Goal: Task Accomplishment & Management: Complete application form

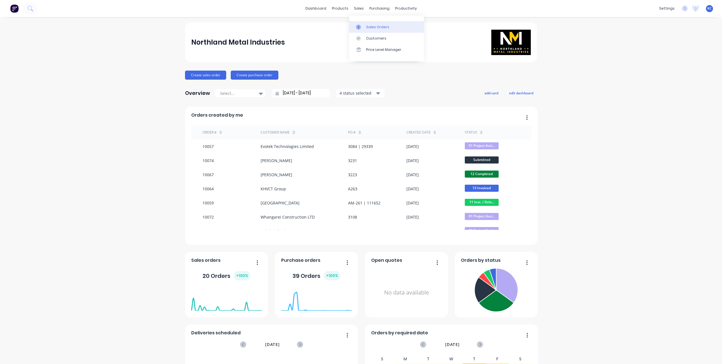
click at [367, 25] on div "Sales Orders" at bounding box center [377, 27] width 23 height 5
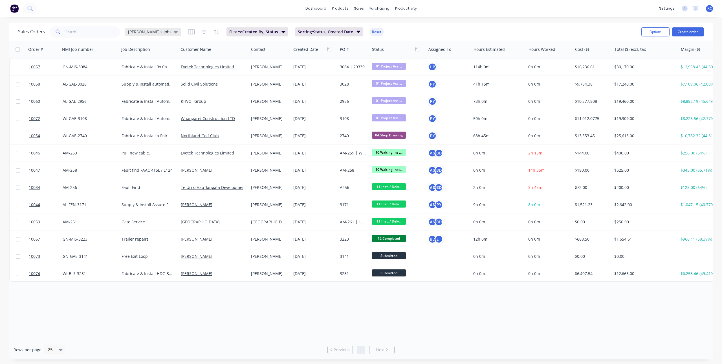
click at [147, 32] on div "[PERSON_NAME]'s Jobs" at bounding box center [153, 31] width 50 height 5
click at [138, 127] on button "TBI" at bounding box center [158, 125] width 64 height 6
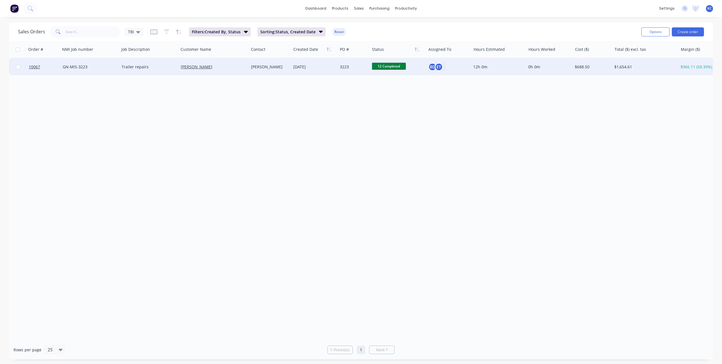
click at [381, 68] on span "12 Completed" at bounding box center [389, 66] width 34 height 7
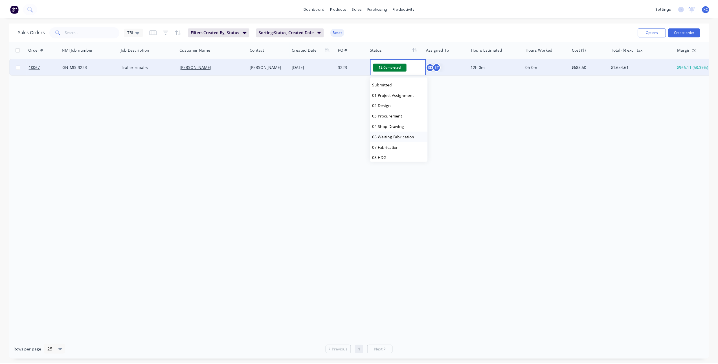
scroll to position [87, 0]
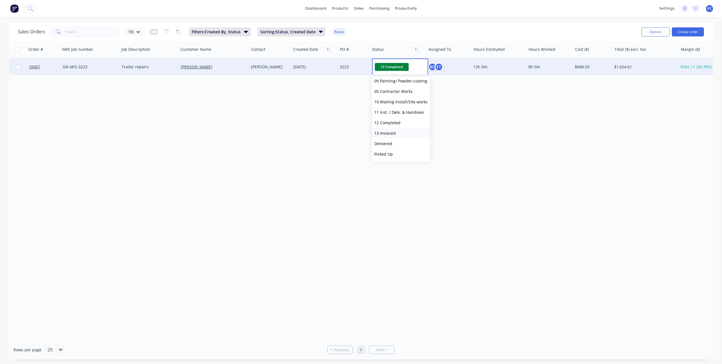
click at [394, 135] on span "13 Invoiced" at bounding box center [384, 132] width 21 height 5
click at [139, 31] on icon at bounding box center [138, 32] width 4 height 2
click at [259, 115] on div "Order # NMI Job number Job Description Customer Name Contact Created Date PO # …" at bounding box center [361, 190] width 704 height 299
click at [136, 31] on icon at bounding box center [138, 32] width 4 height 2
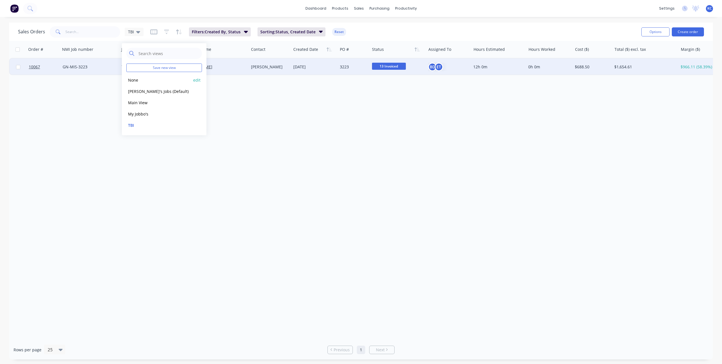
click at [132, 78] on button "None" at bounding box center [158, 80] width 64 height 6
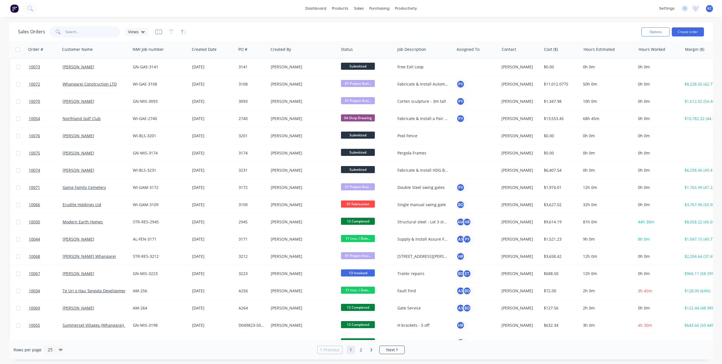
click at [80, 29] on input "text" at bounding box center [92, 31] width 55 height 11
click at [139, 32] on div "Views" at bounding box center [136, 31] width 17 height 5
click at [146, 90] on button "[PERSON_NAME]'s Jobs (Default)" at bounding box center [158, 91] width 64 height 6
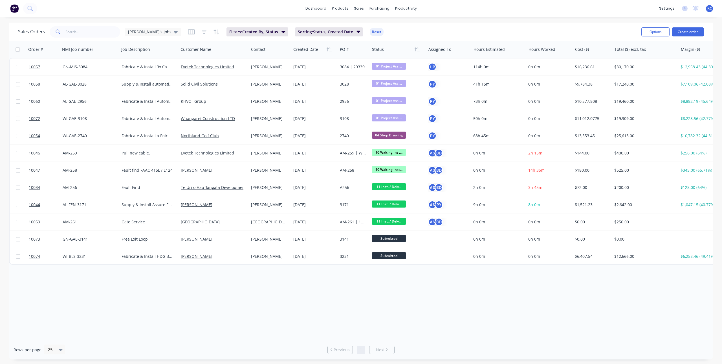
drag, startPoint x: 302, startPoint y: 303, endPoint x: 330, endPoint y: 294, distance: 29.1
click at [330, 294] on div "Order # NMI Job number Job Description Customer Name Contact Created Date PO # …" at bounding box center [361, 190] width 704 height 299
click at [90, 35] on input "text" at bounding box center [92, 31] width 55 height 11
click at [93, 28] on input "text" at bounding box center [92, 31] width 55 height 11
click at [367, 24] on link "Sales Orders" at bounding box center [388, 26] width 75 height 11
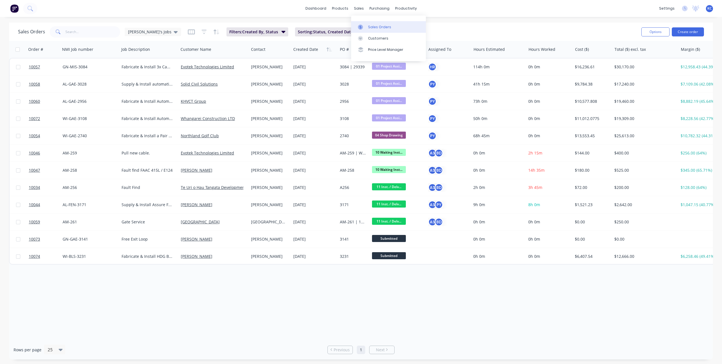
click at [367, 24] on link "Sales Orders" at bounding box center [388, 26] width 75 height 11
click at [374, 25] on div "Sales Orders" at bounding box center [379, 27] width 23 height 5
click at [678, 30] on button "Create order" at bounding box center [688, 31] width 32 height 9
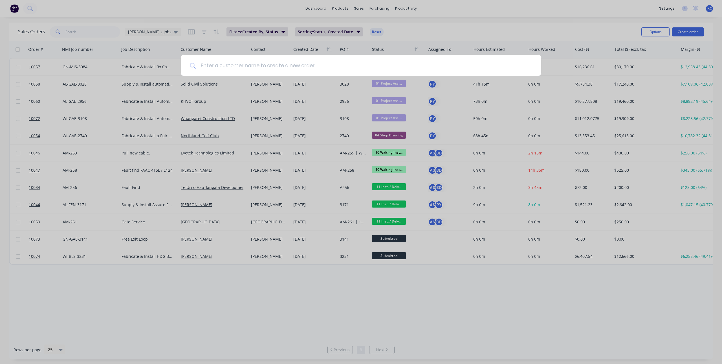
click at [312, 61] on input at bounding box center [364, 65] width 336 height 21
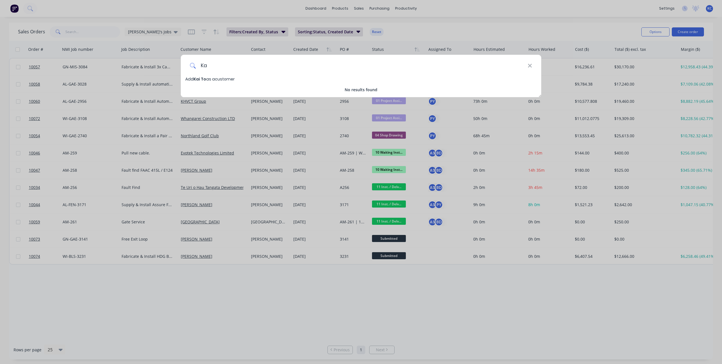
type input "K"
type input "S"
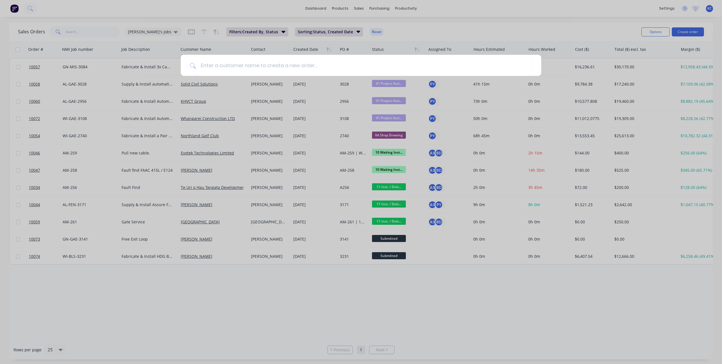
click at [665, 16] on div at bounding box center [361, 182] width 722 height 364
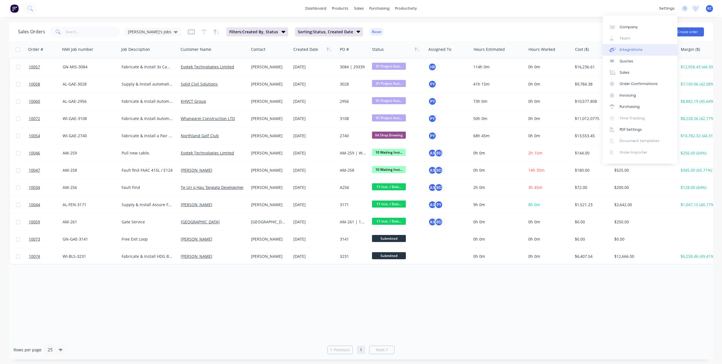
click at [648, 46] on link "Integrations" at bounding box center [640, 49] width 75 height 11
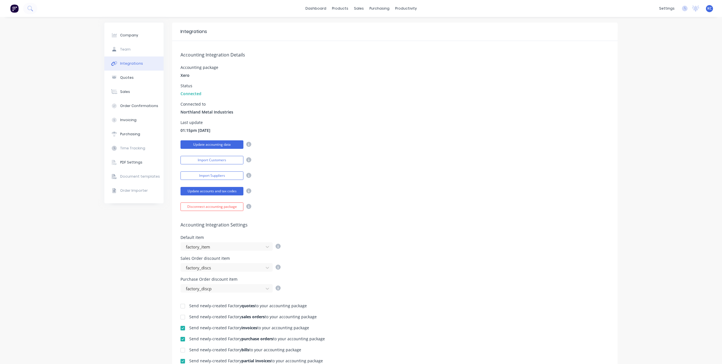
click at [226, 147] on button "Update accounting data" at bounding box center [211, 144] width 63 height 8
click at [367, 26] on div "Sales Orders" at bounding box center [377, 27] width 23 height 5
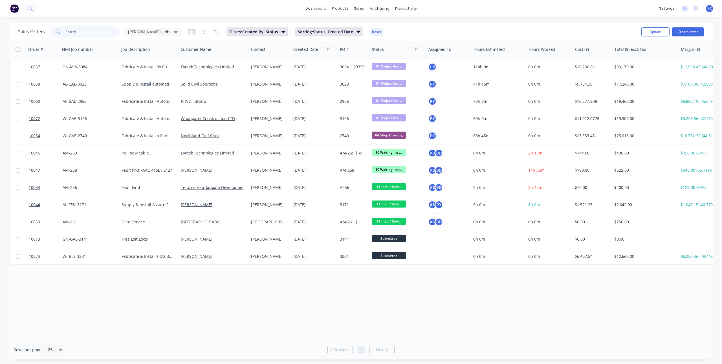
click at [92, 31] on input "text" at bounding box center [92, 31] width 55 height 11
click at [684, 34] on button "Create order" at bounding box center [688, 31] width 32 height 9
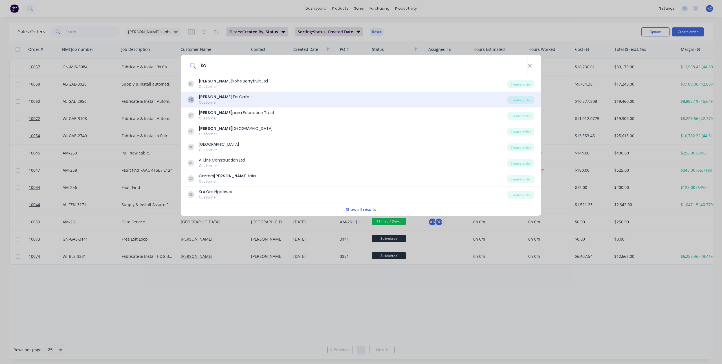
type input "kai"
click at [481, 101] on div "KC Kai Toi Cafe Customer" at bounding box center [348, 99] width 320 height 11
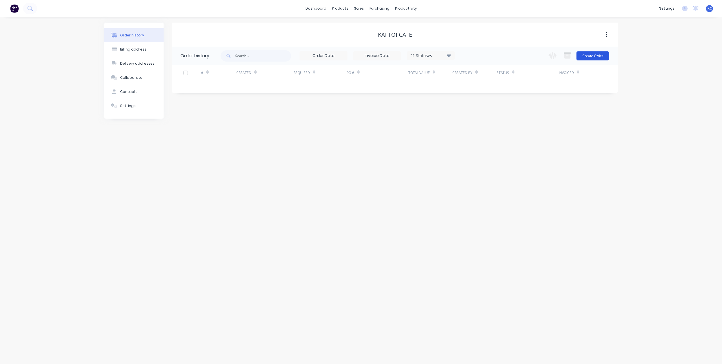
click at [580, 55] on button "Create Order" at bounding box center [592, 55] width 33 height 9
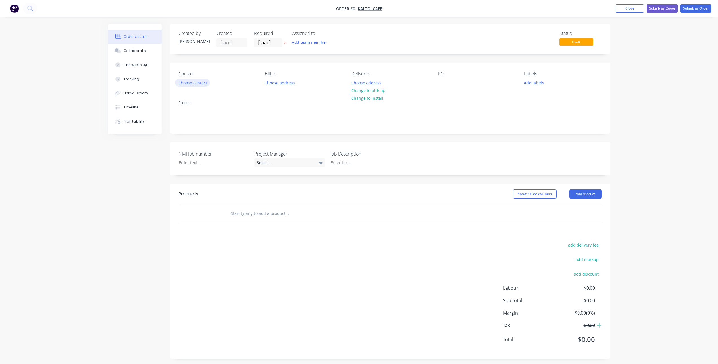
click at [199, 83] on button "Choose contact" at bounding box center [192, 83] width 35 height 8
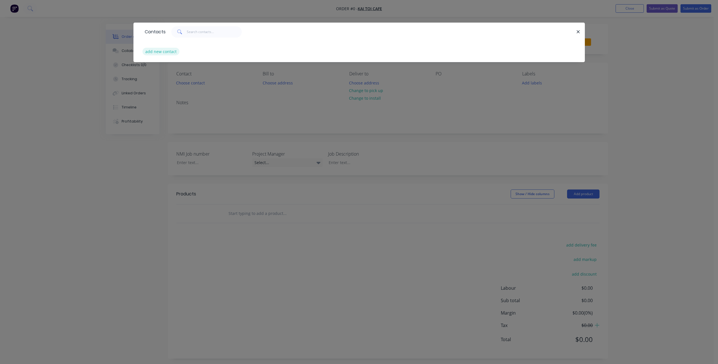
click at [171, 49] on button "add new contact" at bounding box center [160, 52] width 37 height 8
select select "AU"
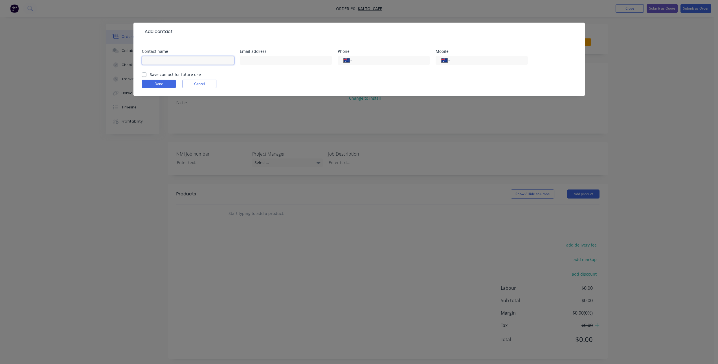
click at [170, 59] on input "text" at bounding box center [188, 60] width 92 height 8
type input "[PERSON_NAME]"
click at [265, 62] on input "text" at bounding box center [286, 60] width 92 height 8
paste input "[EMAIL_ADDRESS][DOMAIN_NAME]"
type input "[EMAIL_ADDRESS][DOMAIN_NAME]"
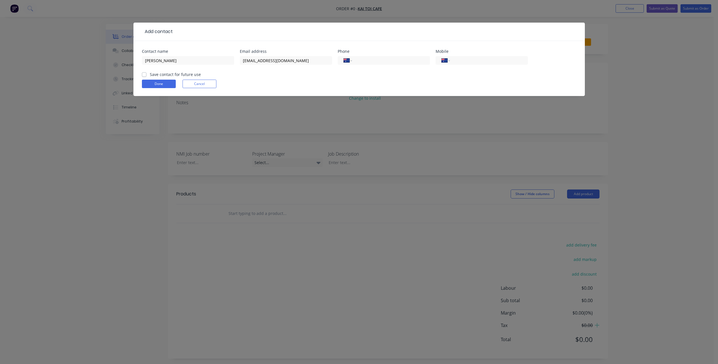
click at [150, 74] on label "Save contact for future use" at bounding box center [175, 74] width 51 height 6
click at [143, 74] on input "Save contact for future use" at bounding box center [144, 73] width 5 height 5
checkbox input "true"
drag, startPoint x: 373, startPoint y: 60, endPoint x: 350, endPoint y: 60, distance: 23.4
click at [350, 60] on div "International [GEOGRAPHIC_DATA] [GEOGRAPHIC_DATA] [GEOGRAPHIC_DATA] [GEOGRAPHIC…" at bounding box center [384, 60] width 92 height 8
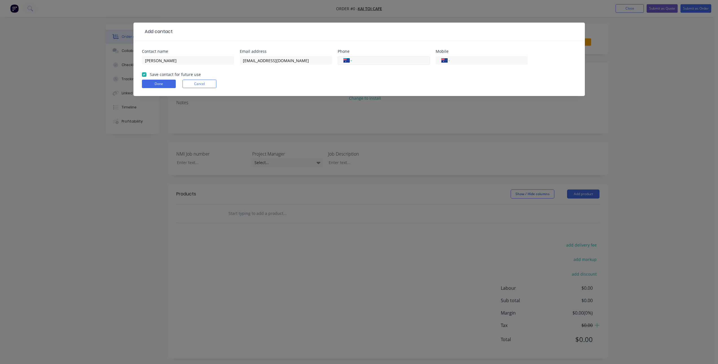
click at [350, 60] on select "International [GEOGRAPHIC_DATA] [GEOGRAPHIC_DATA] [GEOGRAPHIC_DATA] [GEOGRAPHIC…" at bounding box center [347, 60] width 8 height 8
select select "NZ"
click at [343, 56] on select "International [GEOGRAPHIC_DATA] [GEOGRAPHIC_DATA] [GEOGRAPHIC_DATA] [GEOGRAPHIC…" at bounding box center [347, 60] width 8 height 8
type input "021 706 533"
click at [171, 82] on button "Done" at bounding box center [159, 84] width 34 height 8
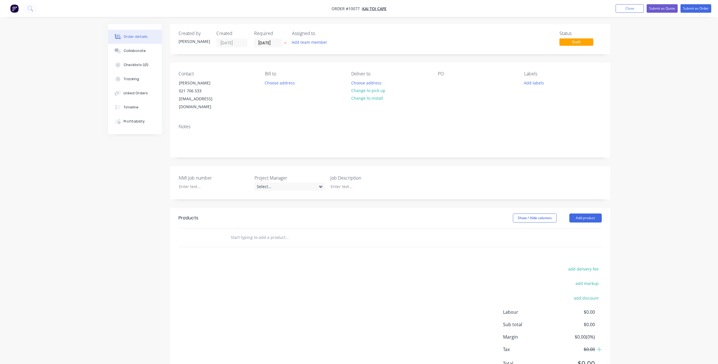
click at [283, 41] on button "button" at bounding box center [285, 43] width 6 height 6
click at [369, 99] on button "Change to install" at bounding box center [367, 98] width 38 height 8
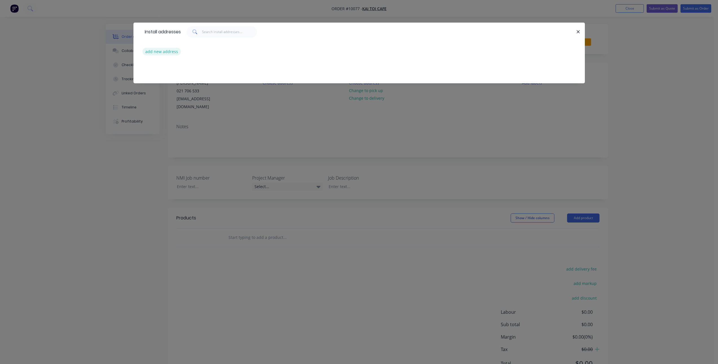
click at [164, 52] on button "add new address" at bounding box center [161, 52] width 39 height 8
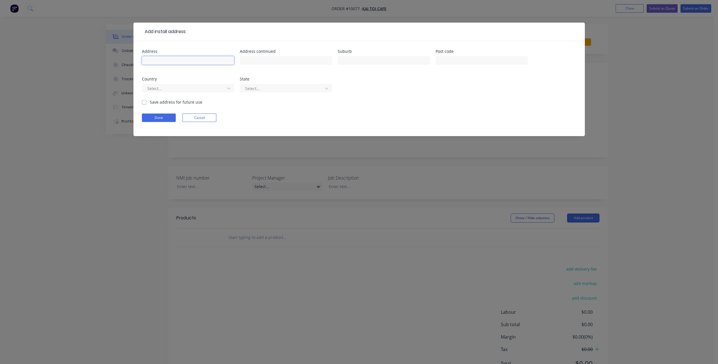
click at [212, 61] on input "text" at bounding box center [188, 60] width 92 height 8
paste input "[STREET_ADDRESS]"
type input "[STREET_ADDRESS]"
click at [270, 63] on input "text" at bounding box center [286, 60] width 92 height 8
type input "Kai Toi Cafe"
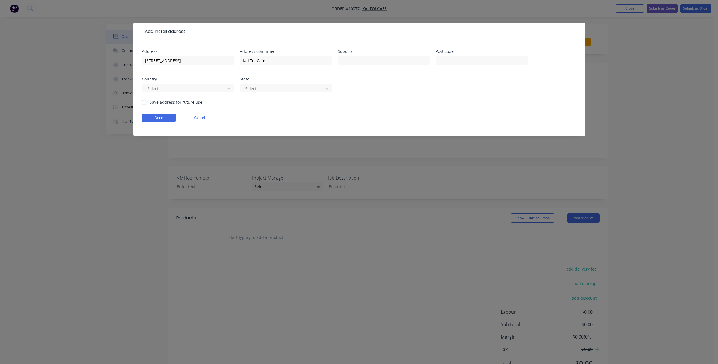
click at [153, 102] on label "Save address for future use" at bounding box center [176, 102] width 52 height 6
click at [146, 102] on input "Save address for future use" at bounding box center [144, 101] width 5 height 5
checkbox input "true"
click at [156, 117] on button "Done" at bounding box center [159, 117] width 34 height 8
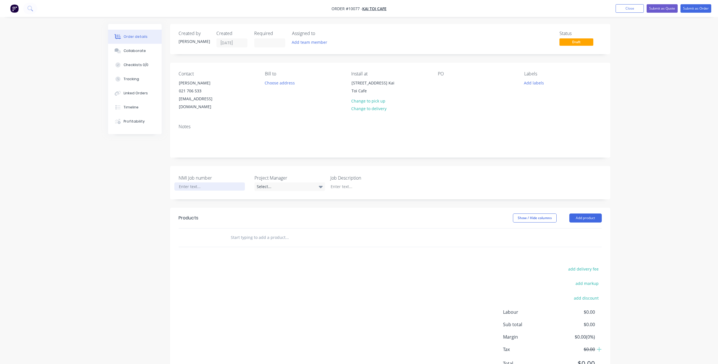
click at [226, 182] on div at bounding box center [209, 186] width 71 height 8
click at [445, 84] on div at bounding box center [442, 83] width 9 height 8
click at [341, 182] on div at bounding box center [361, 186] width 71 height 8
click at [340, 182] on div at bounding box center [361, 186] width 71 height 8
click at [373, 194] on div "Created by [PERSON_NAME] Created [DATE] Required Assigned to Add team member St…" at bounding box center [390, 203] width 440 height 358
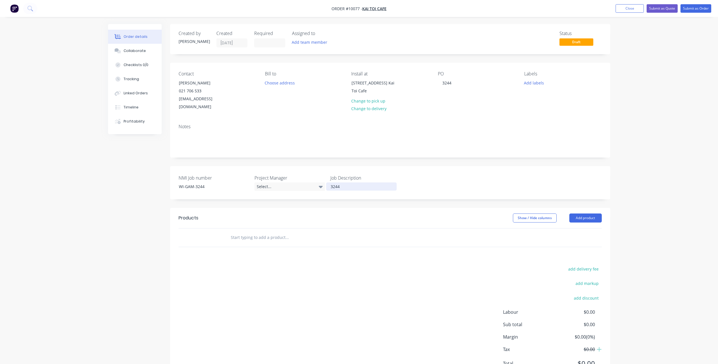
click at [345, 182] on div "3244" at bounding box center [361, 186] width 71 height 8
click at [582, 220] on header "Products Show / Hide columns Add product" at bounding box center [390, 223] width 440 height 20
click at [583, 219] on button "Add product" at bounding box center [585, 223] width 32 height 9
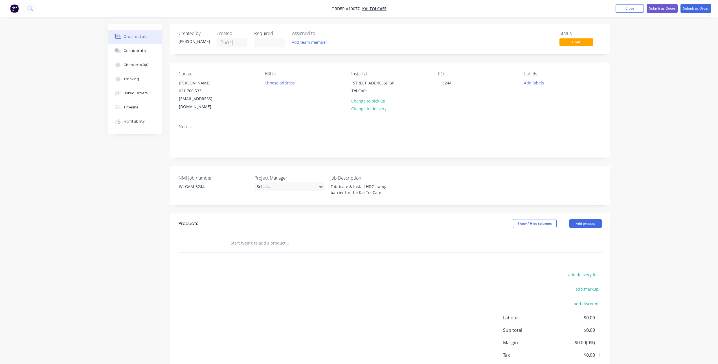
click at [471, 249] on div "Products Show / Hide columns Add product add delivery fee add markup add discou…" at bounding box center [390, 300] width 440 height 175
click at [271, 239] on input "text" at bounding box center [286, 242] width 113 height 11
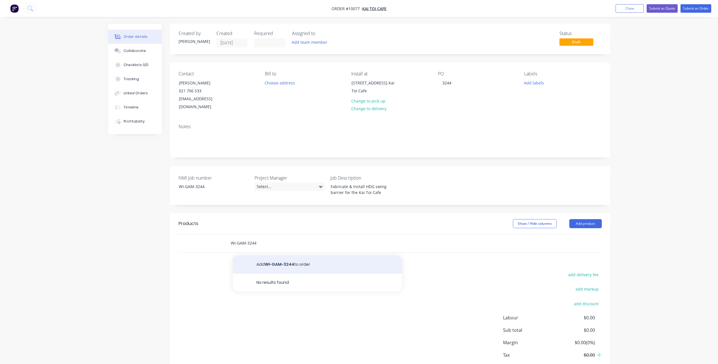
type input "WI-GAM-3244"
click at [265, 255] on button "Add WI-GAM-3244 to order" at bounding box center [317, 264] width 169 height 18
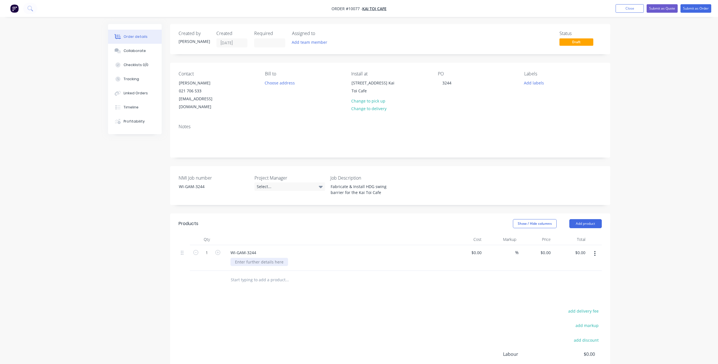
click at [257, 257] on div at bounding box center [259, 261] width 58 height 8
click at [258, 257] on div at bounding box center [259, 261] width 58 height 8
type input "$1,449.36"
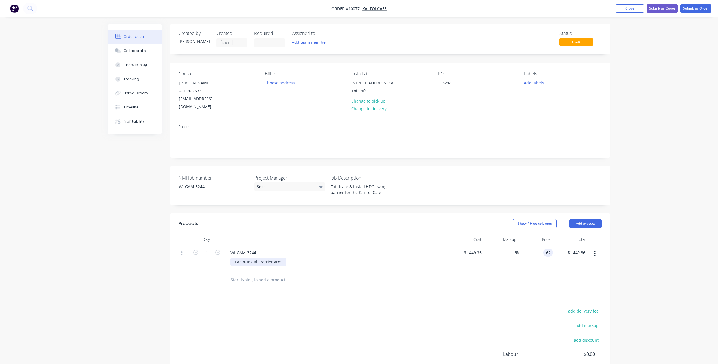
type input "6"
type input "2072"
type input "42.96"
type input "$2,072.00"
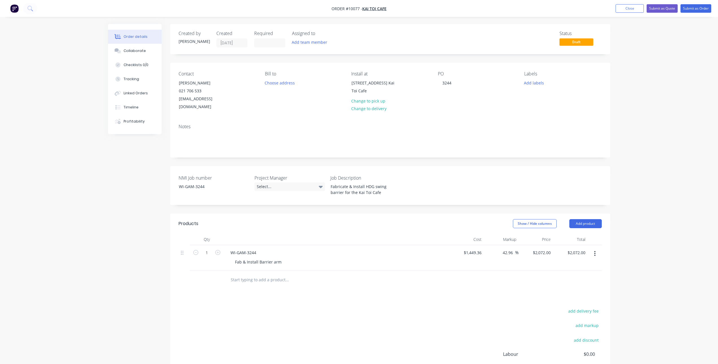
click at [691, 233] on div "Order details Collaborate Checklists 0/0 Tracking Linked Orders Timeline Profit…" at bounding box center [359, 216] width 718 height 433
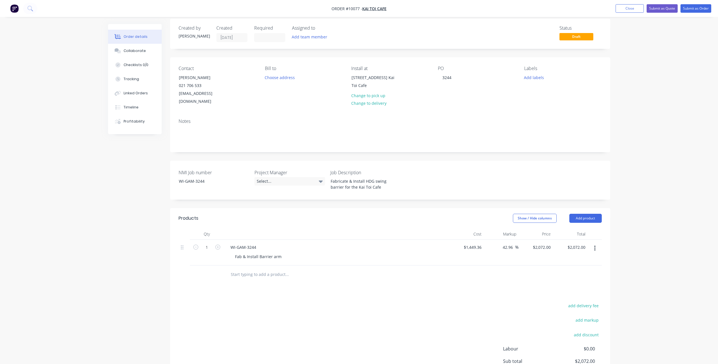
scroll to position [5, 0]
click at [138, 54] on button "Collaborate" at bounding box center [135, 51] width 54 height 14
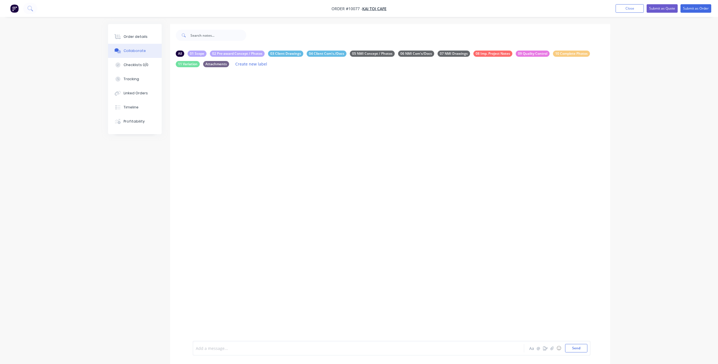
click at [273, 348] on div at bounding box center [342, 348] width 293 height 6
click at [202, 347] on div at bounding box center [342, 349] width 293 height 6
click at [237, 343] on span "Usual Security Cowl forr the padlock" at bounding box center [230, 342] width 69 height 5
click at [215, 350] on div at bounding box center [342, 349] width 293 height 6
click at [305, 303] on span "Fabricate & Install a single swing Forestry Styled Swing Gate." at bounding box center [253, 301] width 114 height 5
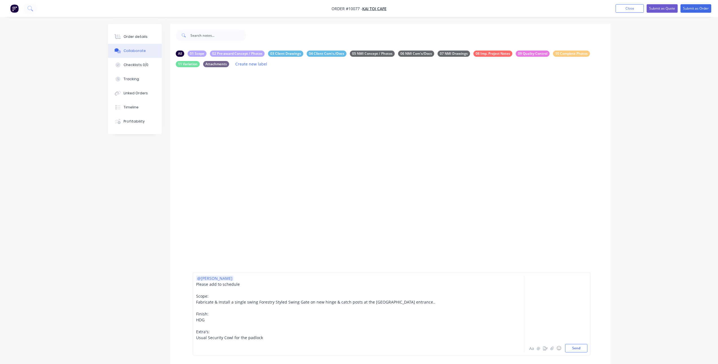
click at [381, 299] on span "Fabricate & Install a single swing Forestry Styled Swing Gate on new hinge & ca…" at bounding box center [315, 301] width 239 height 5
click at [257, 351] on div at bounding box center [342, 349] width 293 height 6
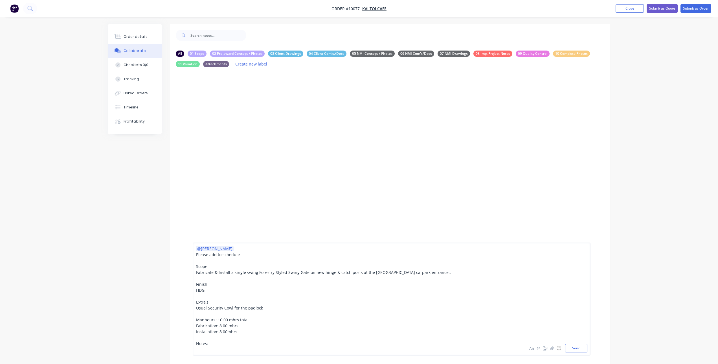
click at [214, 349] on div at bounding box center [342, 349] width 293 height 6
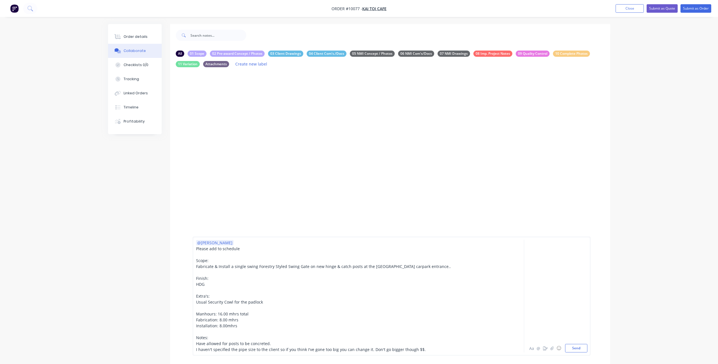
click at [198, 261] on span "Scope:" at bounding box center [202, 259] width 12 height 5
click at [197, 260] on span "Scope:" at bounding box center [202, 259] width 12 height 5
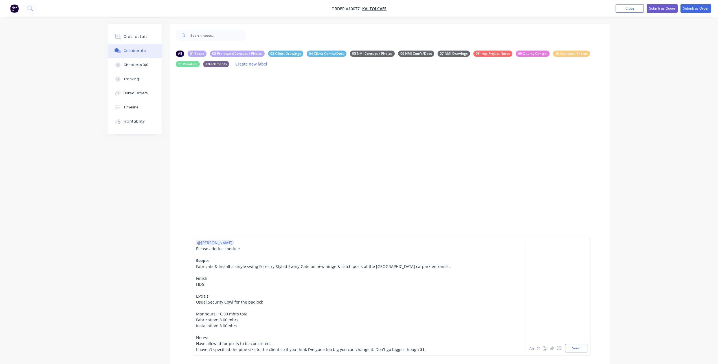
click at [199, 276] on span "Finish:" at bounding box center [202, 277] width 12 height 5
click at [199, 296] on span "Extra's:" at bounding box center [203, 295] width 14 height 5
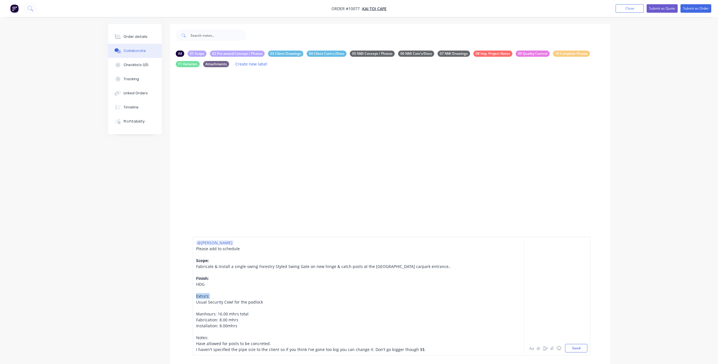
click at [199, 296] on span "Extra's:" at bounding box center [203, 295] width 14 height 5
click at [199, 316] on div "Manhours: 16.00 mhrs total" at bounding box center [342, 313] width 293 height 6
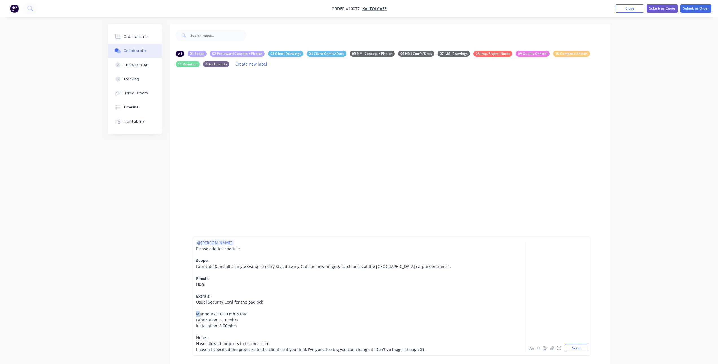
click at [199, 316] on div "Manhours: 16.00 mhrs total" at bounding box center [342, 313] width 293 height 6
click at [201, 336] on span "Notes:" at bounding box center [202, 336] width 12 height 5
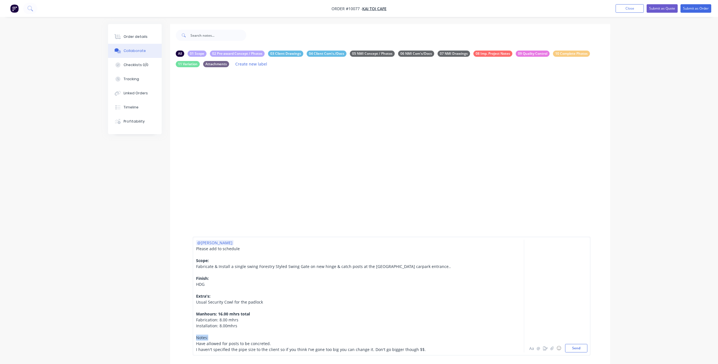
click at [201, 336] on span "Notes:" at bounding box center [202, 336] width 12 height 5
click at [420, 349] on div "I haven't specified the pipe size to the client so if you think I've gone too b…" at bounding box center [342, 349] width 293 height 6
click at [532, 349] on button "Aa" at bounding box center [531, 347] width 7 height 7
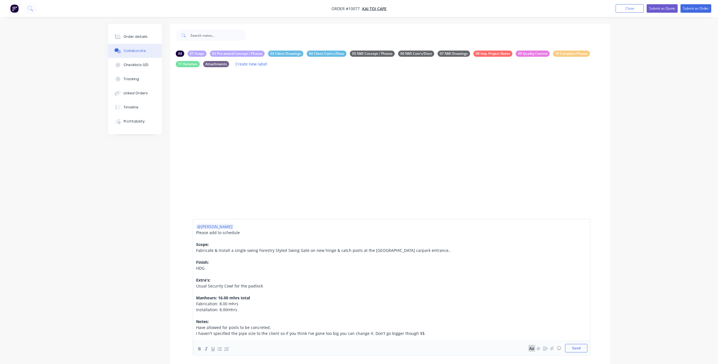
click at [268, 247] on span "Fabricate & Install a single swing Forestry Styled Swing Gate on new hinge & ca…" at bounding box center [323, 249] width 255 height 5
click at [222, 349] on icon "button" at bounding box center [219, 348] width 5 height 5
click at [199, 267] on span "HDG" at bounding box center [200, 267] width 8 height 5
click at [218, 348] on icon "button" at bounding box center [219, 348] width 5 height 5
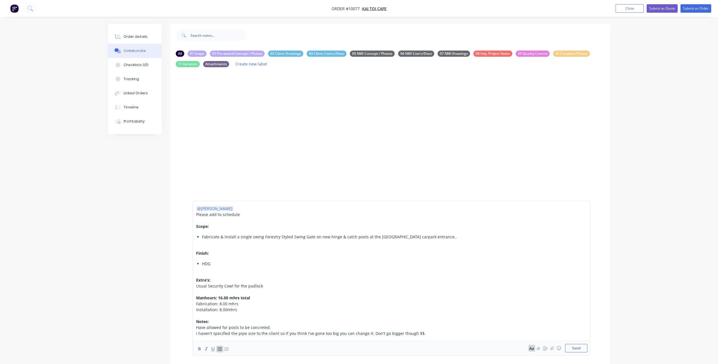
click at [202, 286] on span "Usual Security Cowl for the padlock" at bounding box center [229, 285] width 67 height 5
click at [221, 349] on icon "button" at bounding box center [219, 348] width 4 height 3
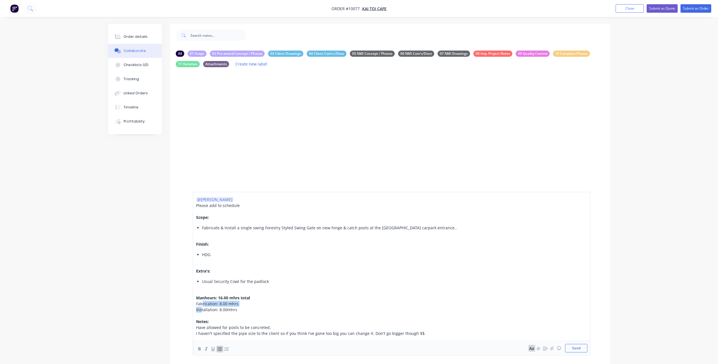
drag, startPoint x: 202, startPoint y: 302, endPoint x: 202, endPoint y: 311, distance: 9.0
click at [202, 311] on div "@[PERSON_NAME] Please add to schedule Scope: Fabricate & Install a single swing…" at bounding box center [342, 266] width 293 height 140
click at [218, 351] on icon "button" at bounding box center [219, 348] width 5 height 5
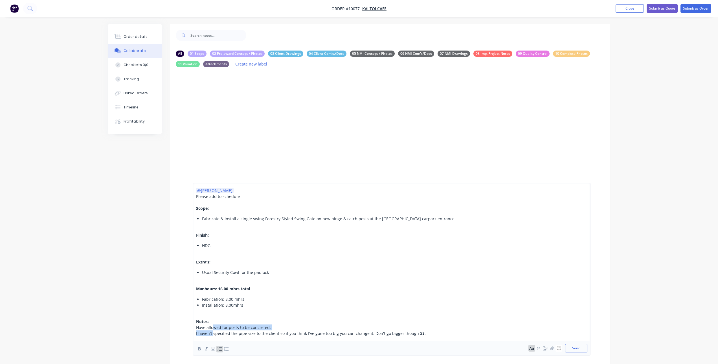
drag, startPoint x: 212, startPoint y: 327, endPoint x: 212, endPoint y: 334, distance: 6.5
click at [212, 334] on div "@[PERSON_NAME] Please add to schedule Scope: Fabricate & Install a single swing…" at bounding box center [342, 261] width 293 height 149
click at [219, 349] on icon "button" at bounding box center [219, 348] width 4 height 3
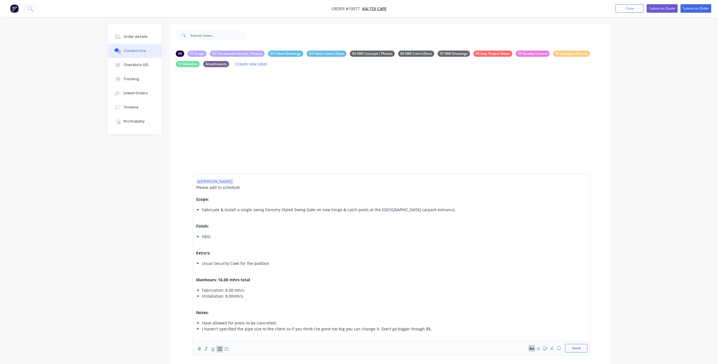
click at [198, 306] on div at bounding box center [342, 306] width 293 height 6
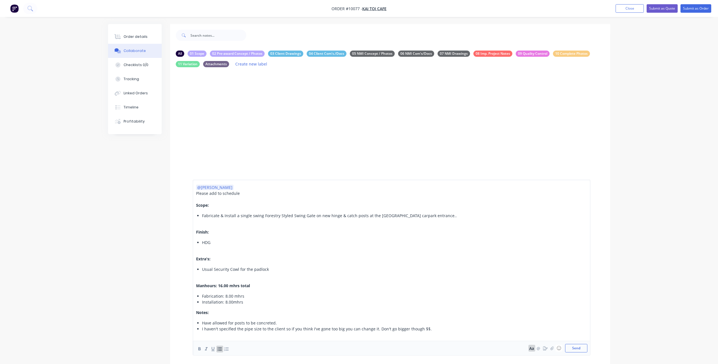
click at [198, 276] on div at bounding box center [342, 279] width 293 height 6
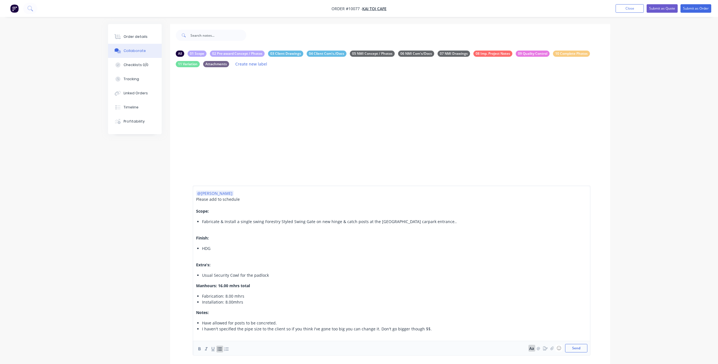
click at [198, 254] on div "@[PERSON_NAME] Please add to schedule Scope: Fabricate & Install a single swing…" at bounding box center [342, 260] width 293 height 141
click at [197, 232] on div "@[PERSON_NAME] Please add to schedule Scope: Fabricate & Install a single swing…" at bounding box center [342, 263] width 293 height 135
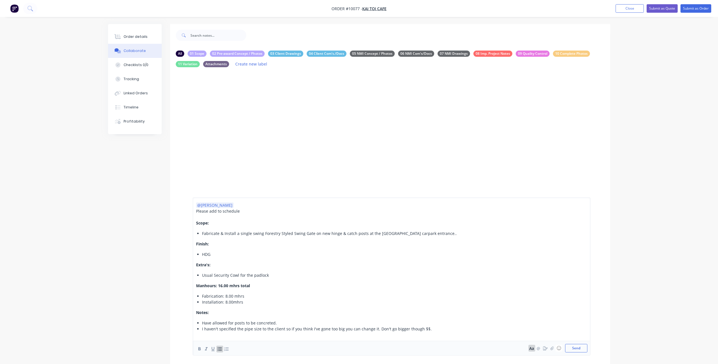
click at [245, 212] on div "Please add to schedule" at bounding box center [342, 211] width 293 height 6
click at [578, 345] on button "Send" at bounding box center [576, 347] width 22 height 8
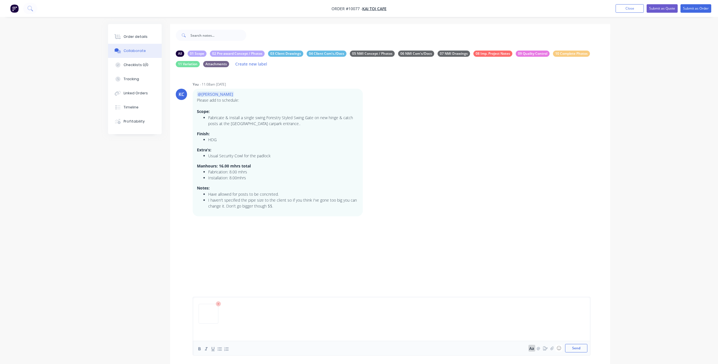
click at [288, 333] on div at bounding box center [342, 333] width 293 height 6
click at [577, 346] on button "Send" at bounding box center [576, 347] width 22 height 8
click at [216, 299] on img at bounding box center [213, 287] width 41 height 37
click at [689, 7] on button "Submit as Order" at bounding box center [695, 8] width 31 height 8
click at [127, 34] on button "Order details" at bounding box center [135, 37] width 54 height 14
